Goal: Find specific page/section: Find specific page/section

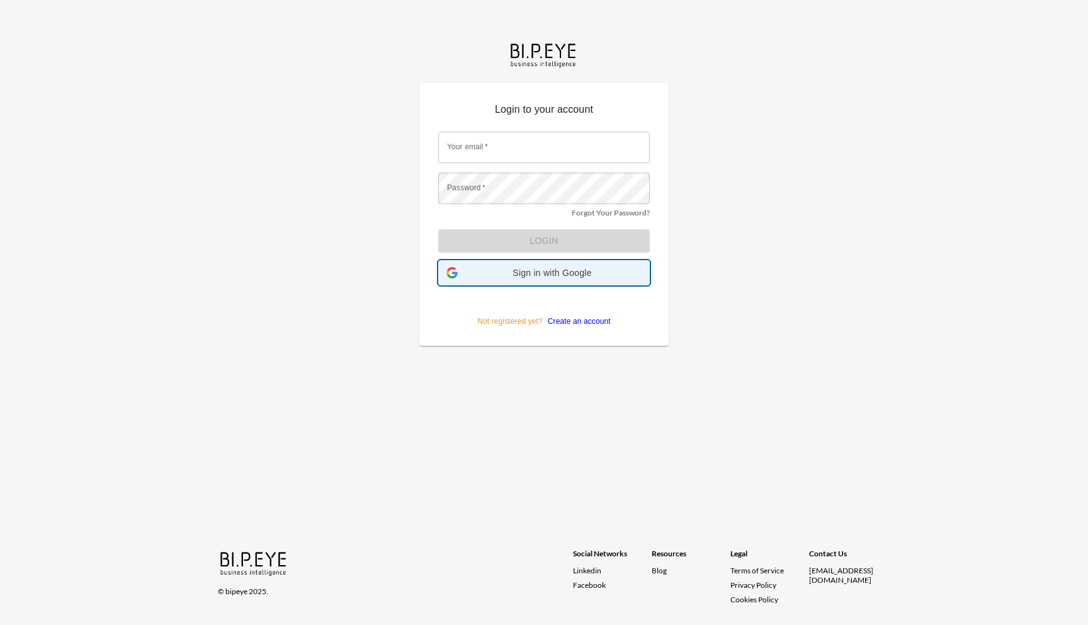
click at [540, 270] on span "Sign in with Google" at bounding box center [552, 273] width 179 height 10
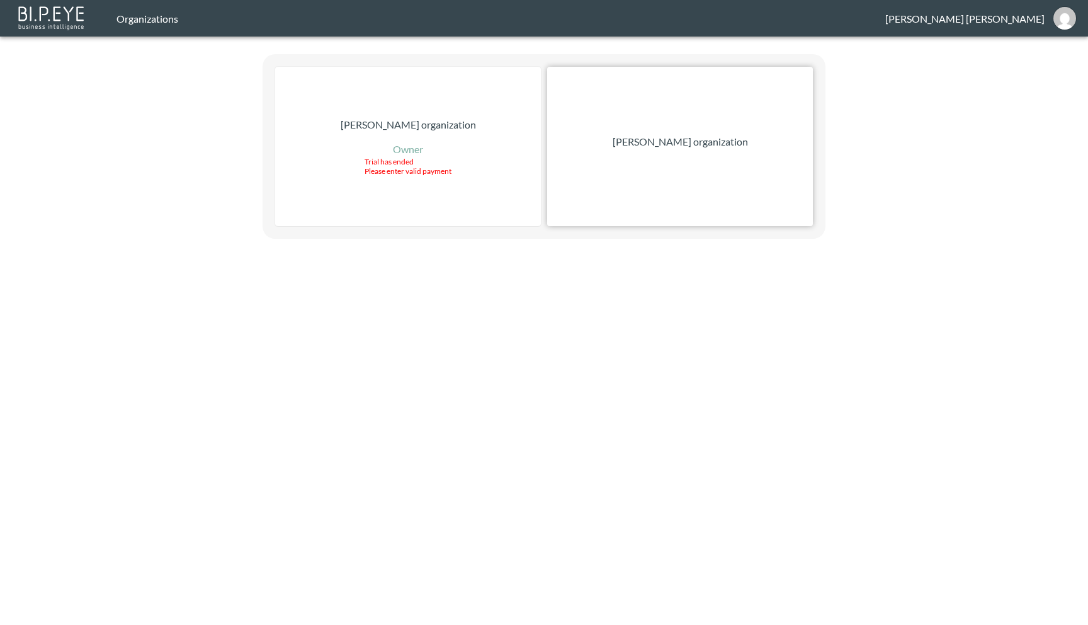
click at [668, 171] on div "[PERSON_NAME] organization" at bounding box center [680, 146] width 266 height 159
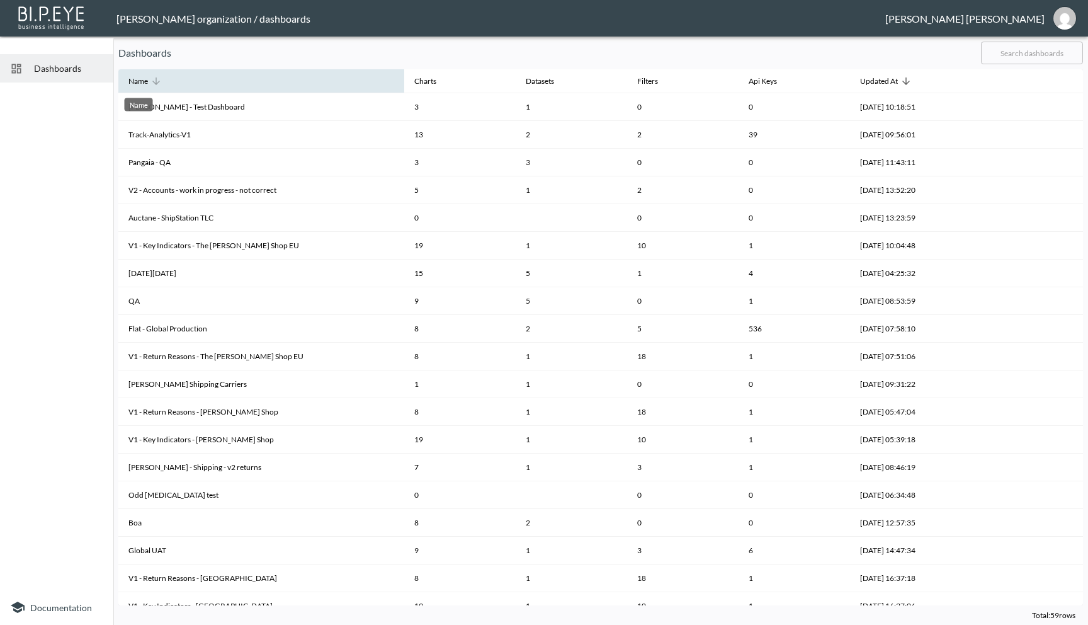
click at [143, 78] on div "Name" at bounding box center [138, 81] width 20 height 15
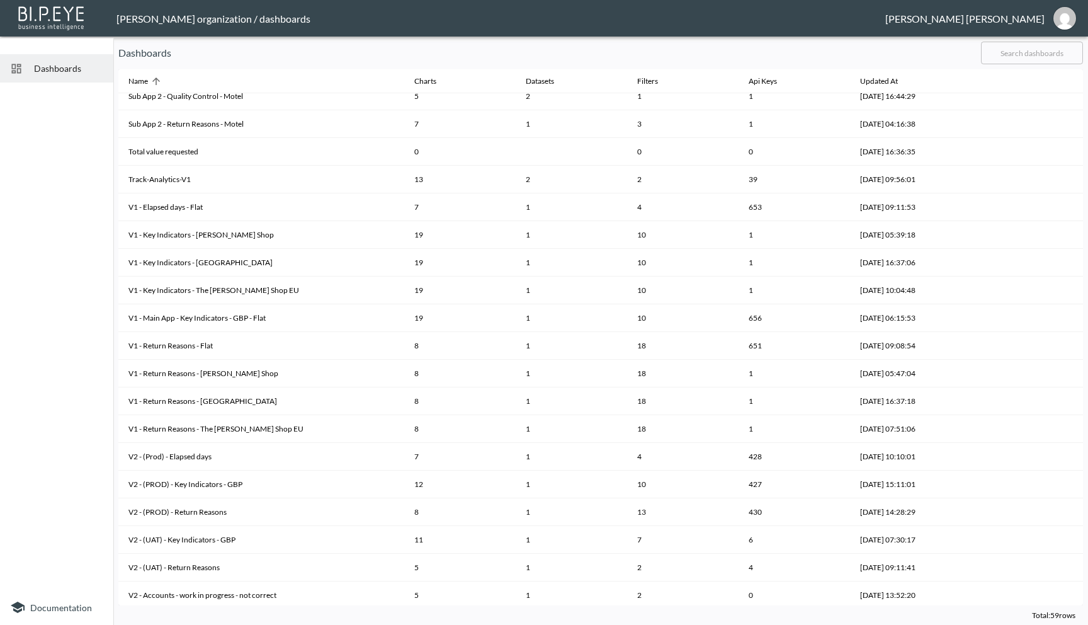
scroll to position [916, 0]
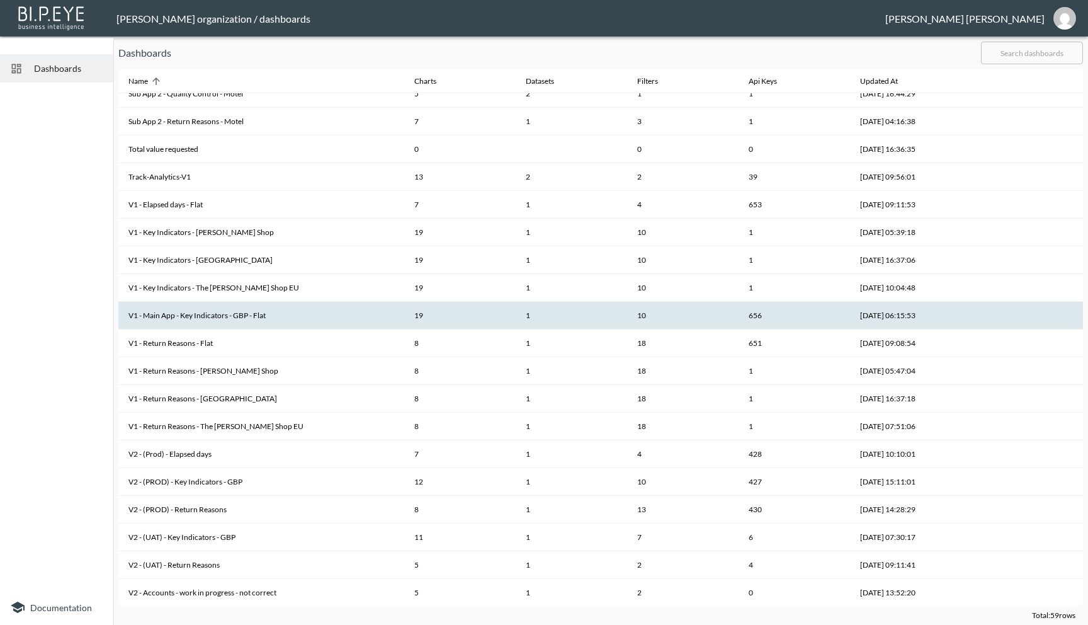
click at [204, 321] on th "V1 - Main App - Key Indicators - GBP - Flat" at bounding box center [261, 316] width 286 height 28
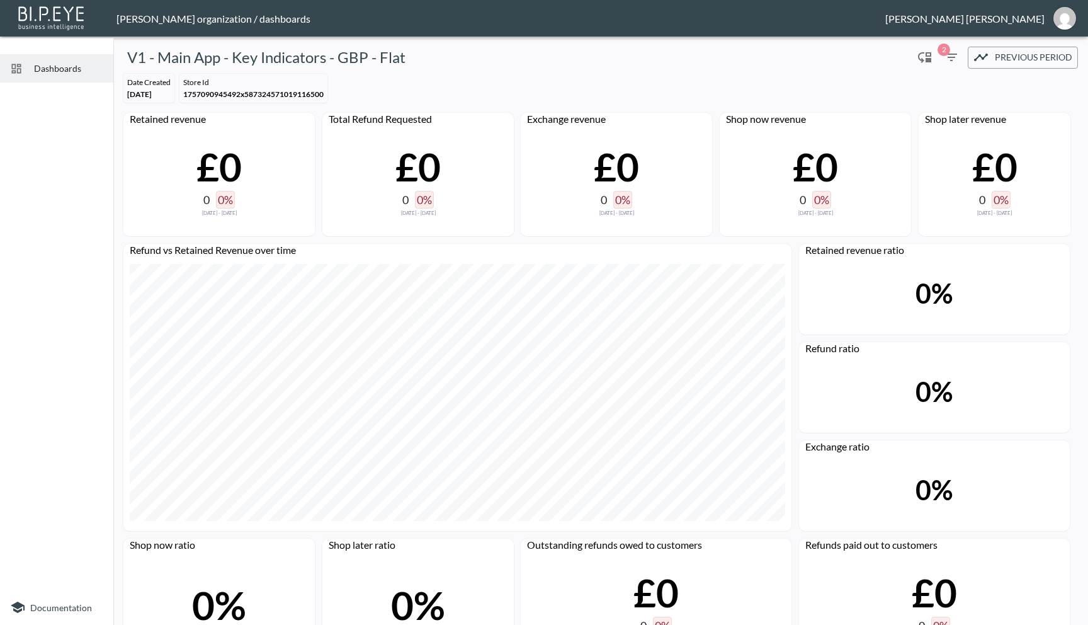
click at [1030, 23] on div "Ana Saavedra" at bounding box center [965, 19] width 159 height 12
click at [1071, 17] on img "ana@swap-commerce.com" at bounding box center [1065, 18] width 23 height 23
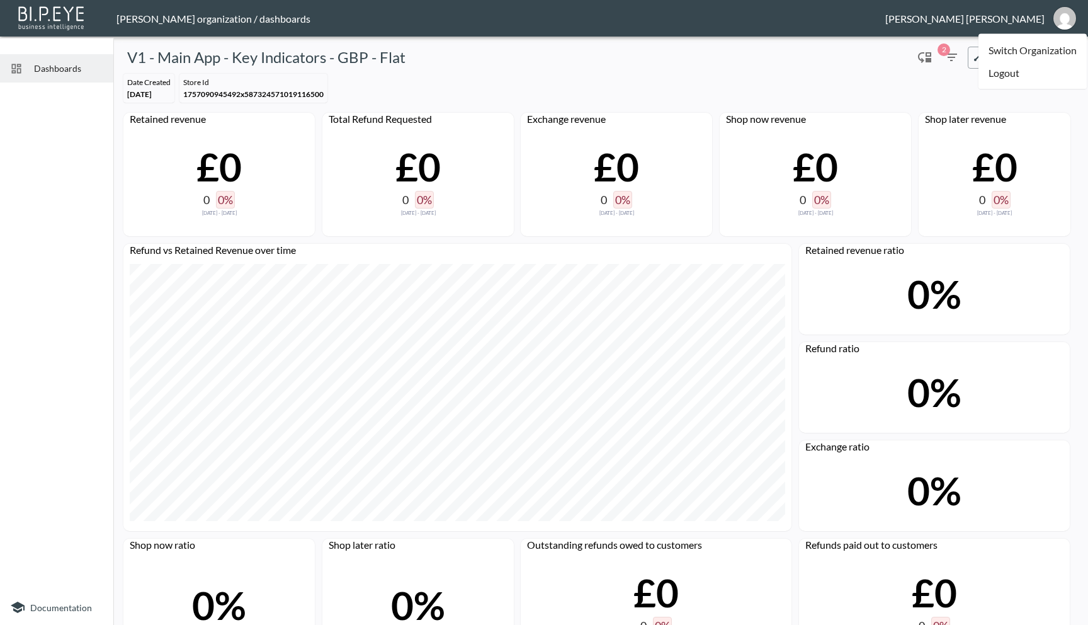
click at [726, 66] on div "V1 - Main App - Key Indicators - GBP - Flat" at bounding box center [513, 57] width 790 height 20
click at [57, 69] on span "Dashboards" at bounding box center [68, 68] width 69 height 13
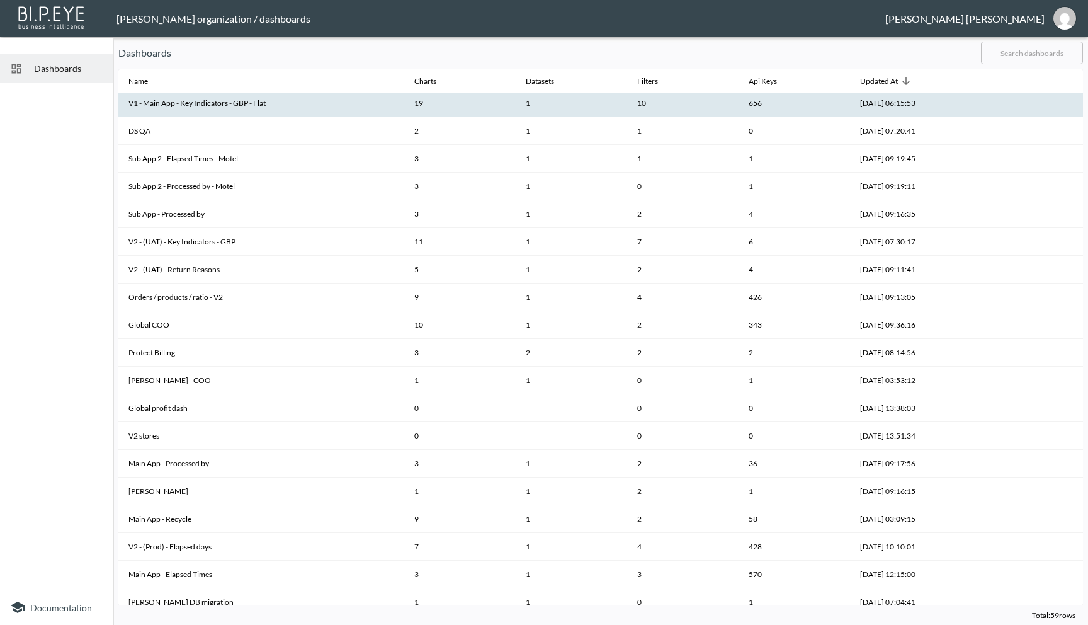
scroll to position [962, 0]
